Goal: Task Accomplishment & Management: Manage account settings

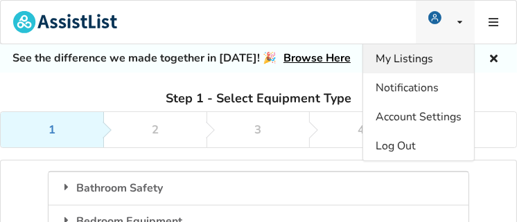
click at [425, 58] on span "My Listings" at bounding box center [405, 58] width 58 height 15
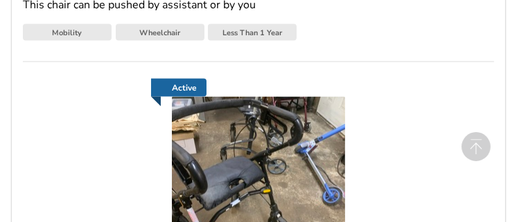
scroll to position [1525, 0]
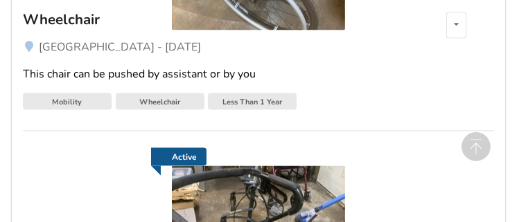
click at [179, 161] on link "Active" at bounding box center [179, 157] width 56 height 18
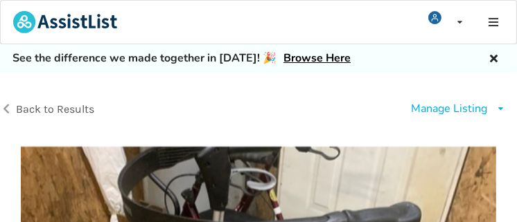
click at [493, 60] on icon at bounding box center [493, 56] width 13 height 11
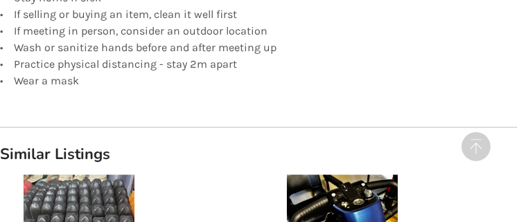
scroll to position [1109, 0]
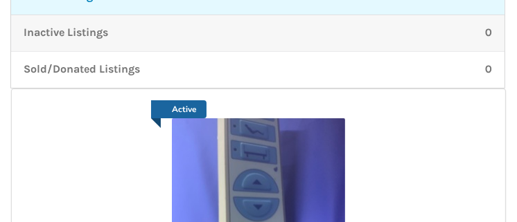
scroll to position [347, 0]
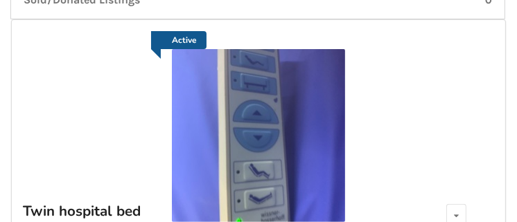
click at [182, 42] on link "Active" at bounding box center [179, 40] width 56 height 18
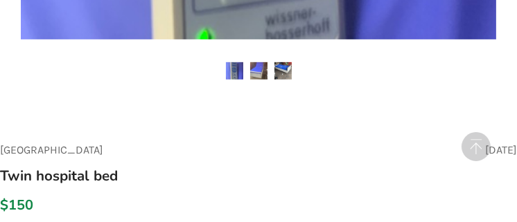
scroll to position [485, 0]
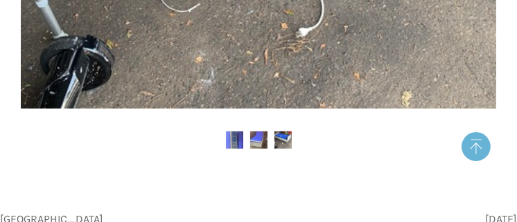
click at [469, 144] on circle at bounding box center [476, 146] width 29 height 29
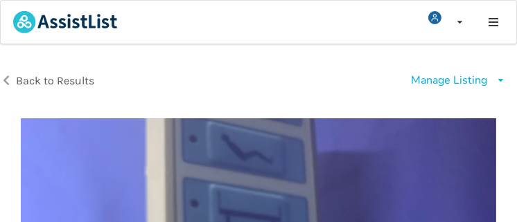
click at [425, 82] on div "Manage Listing" at bounding box center [449, 81] width 76 height 16
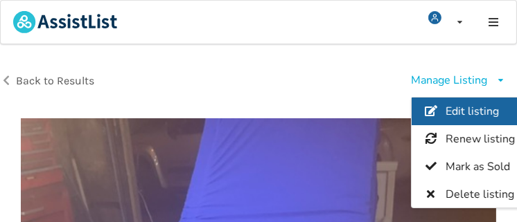
click at [441, 111] on link "Edit listing" at bounding box center [470, 112] width 116 height 28
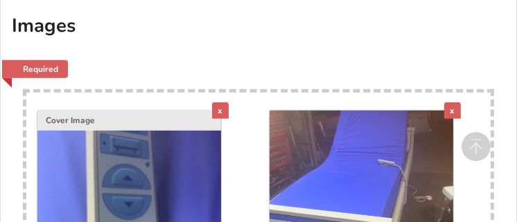
scroll to position [1178, 0]
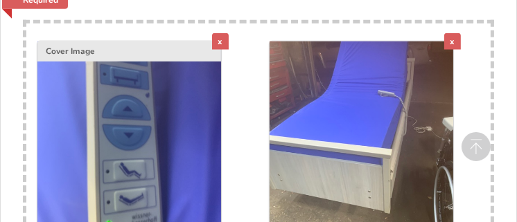
click at [221, 39] on div "x" at bounding box center [220, 41] width 17 height 17
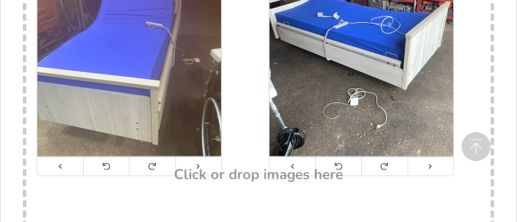
scroll to position [1317, 0]
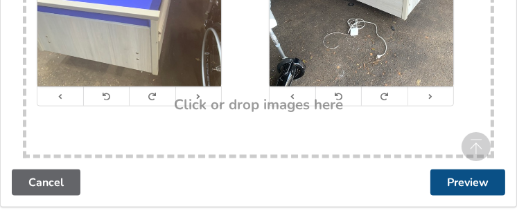
click at [480, 177] on button "Preview" at bounding box center [467, 183] width 75 height 26
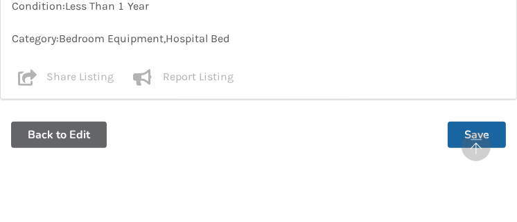
scroll to position [1040, 0]
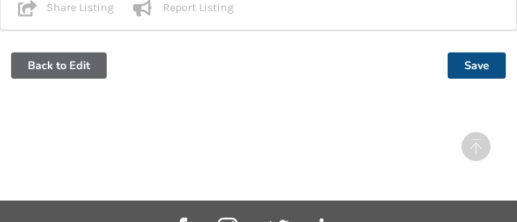
click at [482, 62] on button "Save" at bounding box center [477, 66] width 58 height 26
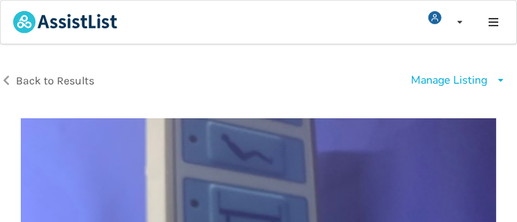
click at [443, 80] on div "Manage Listing" at bounding box center [449, 81] width 76 height 16
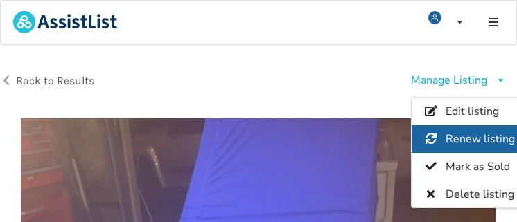
click at [462, 137] on span "Renew listing" at bounding box center [480, 139] width 69 height 15
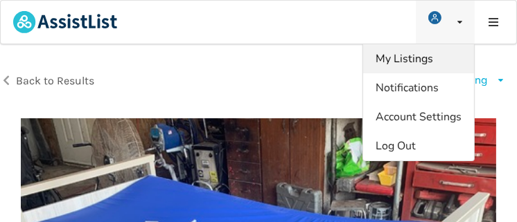
click at [428, 58] on span "My Listings" at bounding box center [405, 58] width 58 height 15
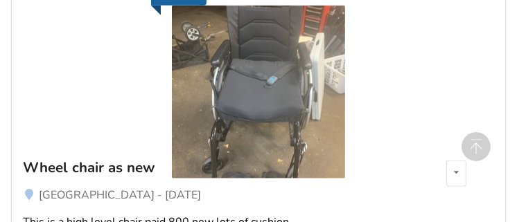
scroll to position [1109, 0]
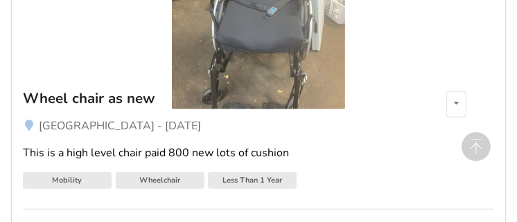
click at [286, 84] on img at bounding box center [258, 22] width 173 height 173
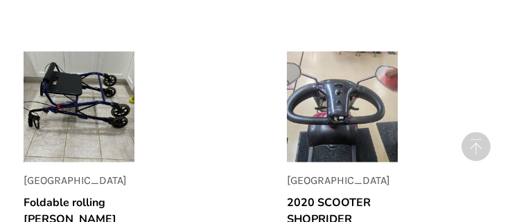
scroll to position [2218, 0]
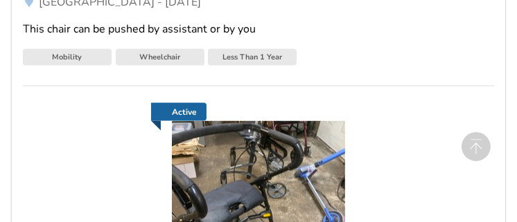
scroll to position [1610, 0]
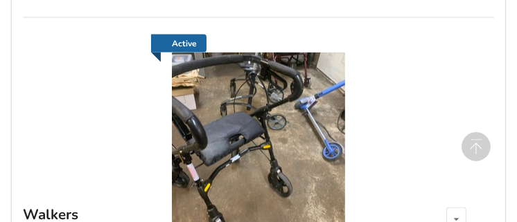
click at [186, 53] on img at bounding box center [258, 139] width 173 height 173
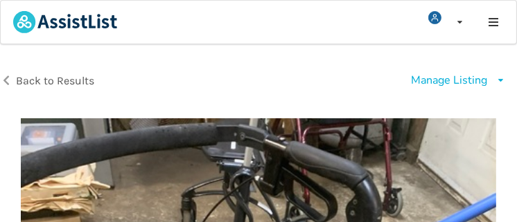
click at [423, 78] on div "Manage Listing" at bounding box center [449, 81] width 76 height 16
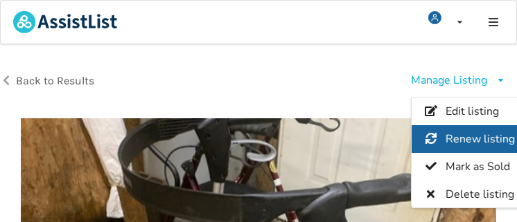
click at [459, 140] on span "Renew listing" at bounding box center [480, 139] width 69 height 15
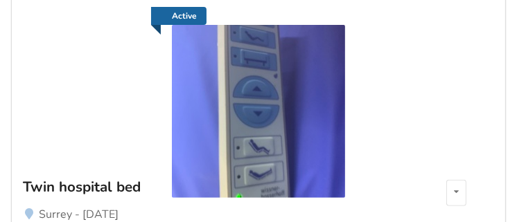
scroll to position [439, 0]
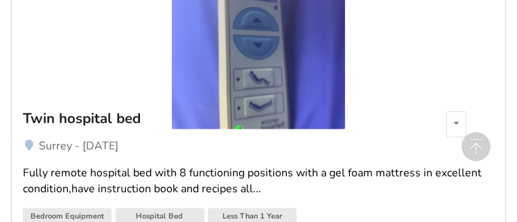
click at [287, 80] on img at bounding box center [258, 42] width 173 height 173
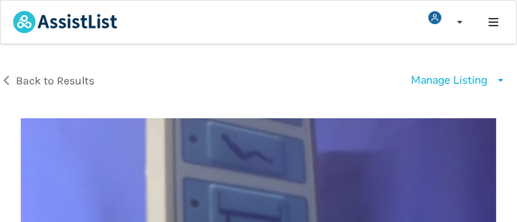
scroll to position [69, 0]
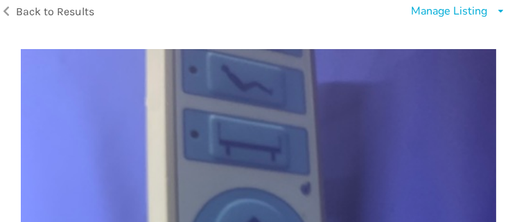
click at [429, 12] on div "Manage Listing" at bounding box center [449, 11] width 76 height 16
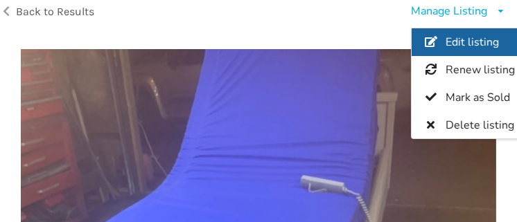
click at [459, 37] on span "Edit listing" at bounding box center [472, 42] width 53 height 15
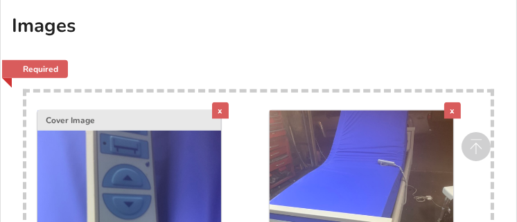
scroll to position [1178, 0]
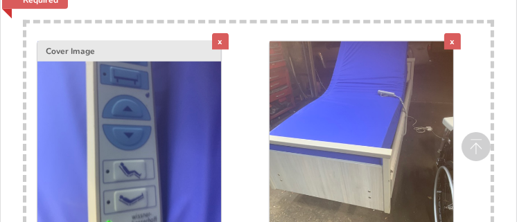
click at [213, 42] on div "x" at bounding box center [220, 41] width 17 height 17
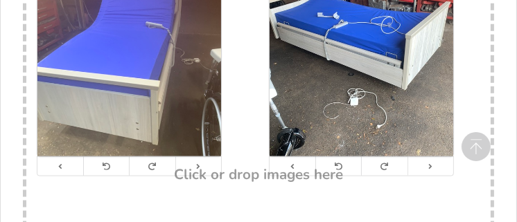
scroll to position [1317, 0]
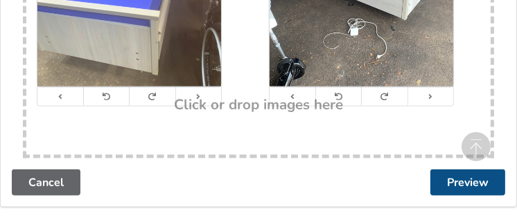
click at [464, 177] on button "Preview" at bounding box center [467, 183] width 75 height 26
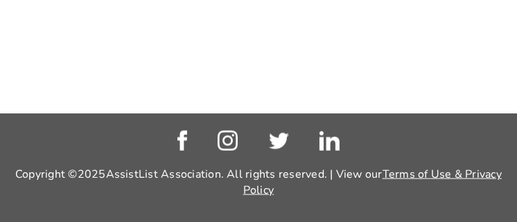
scroll to position [1058, 0]
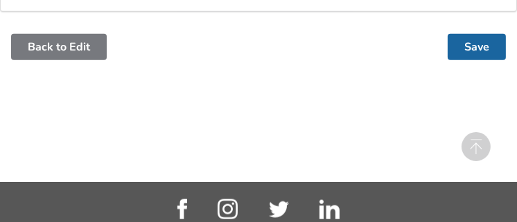
click at [55, 48] on button "Back to Edit" at bounding box center [59, 47] width 96 height 26
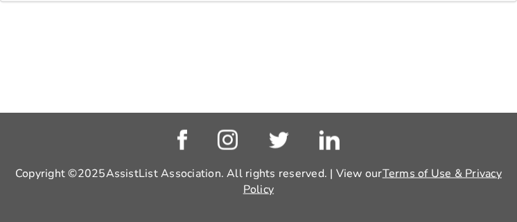
scroll to position [1453, 0]
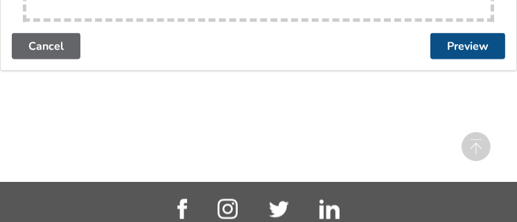
click at [468, 44] on button "Preview" at bounding box center [467, 46] width 75 height 26
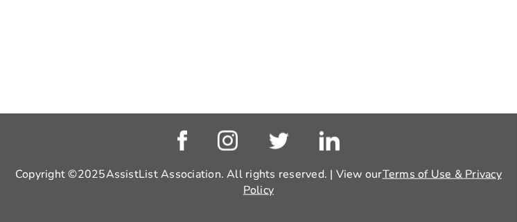
scroll to position [988, 0]
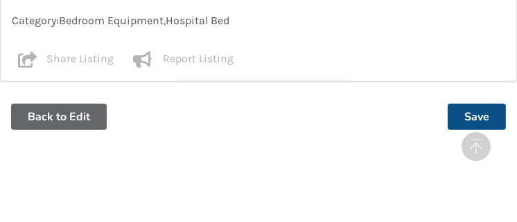
click at [471, 110] on button "Save" at bounding box center [477, 117] width 58 height 26
